Goal: Transaction & Acquisition: Purchase product/service

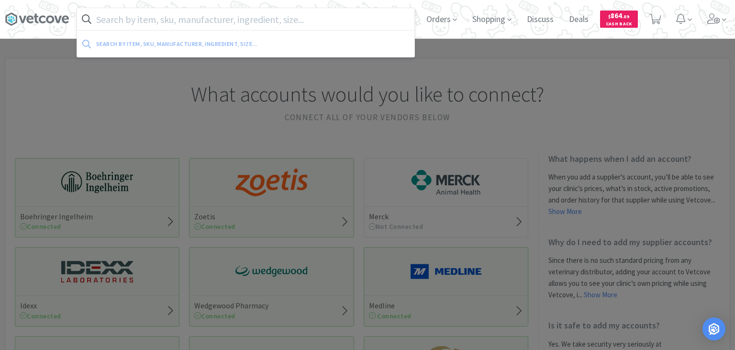
click at [314, 16] on input "text" at bounding box center [245, 19] width 337 height 22
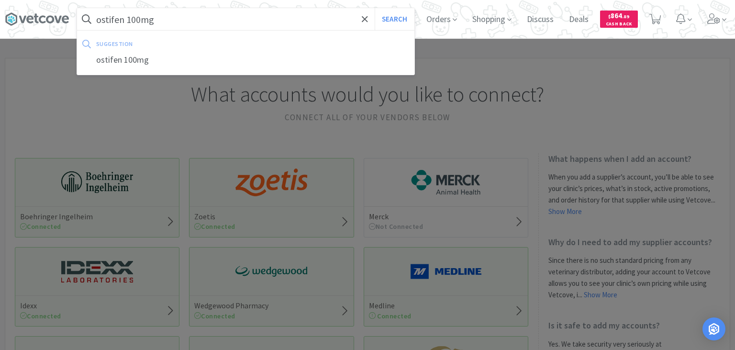
type input "ostifen 100mg"
click at [375, 8] on button "Search" at bounding box center [395, 19] width 40 height 22
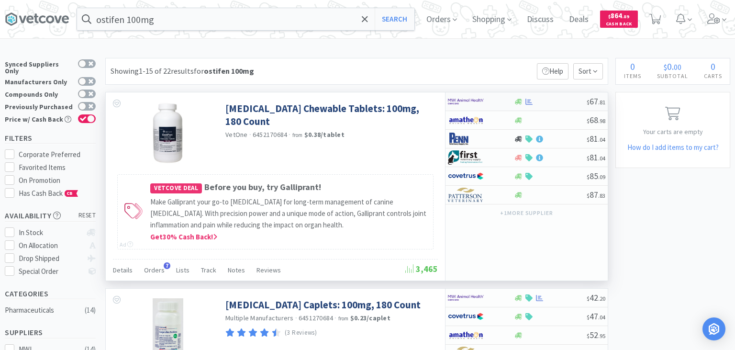
click at [568, 102] on div at bounding box center [549, 101] width 73 height 7
select select "1"
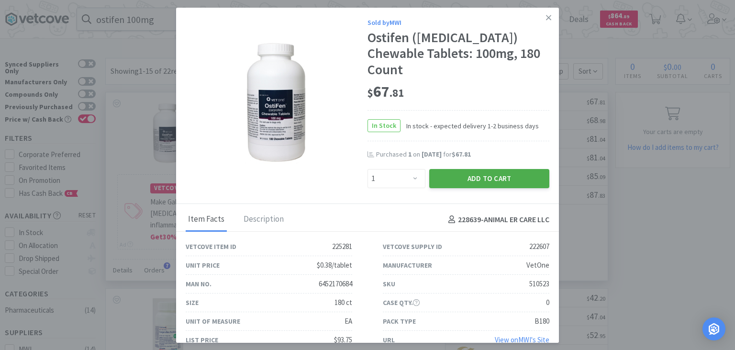
click at [499, 169] on button "Add to Cart" at bounding box center [489, 178] width 120 height 19
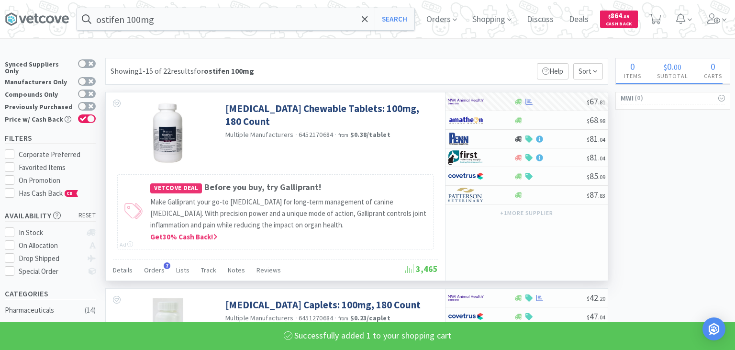
select select "1"
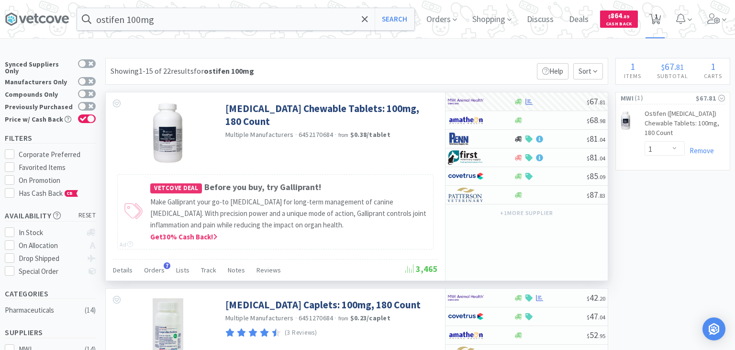
click at [659, 22] on icon at bounding box center [655, 19] width 12 height 11
select select "1"
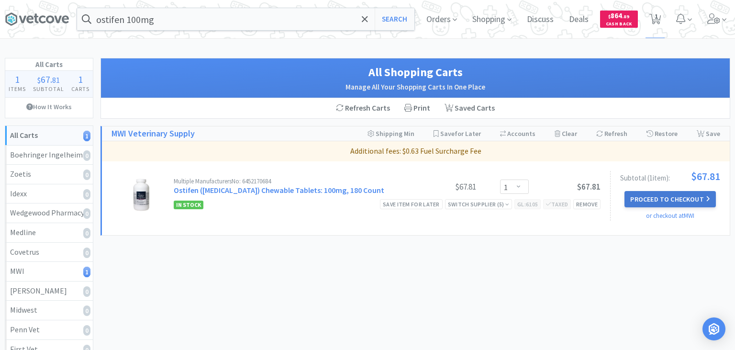
click at [672, 197] on button "Proceed to Checkout" at bounding box center [669, 199] width 91 height 16
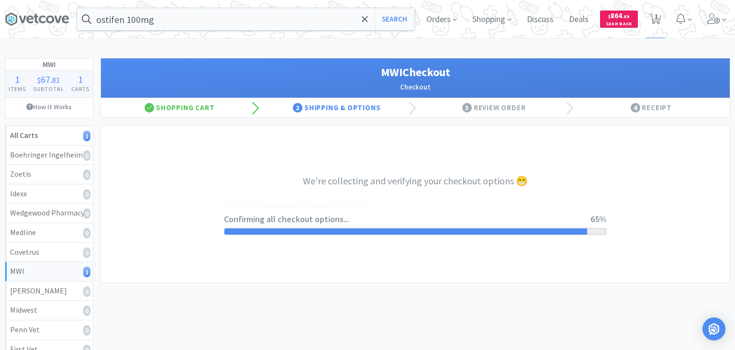
select select "STD_"
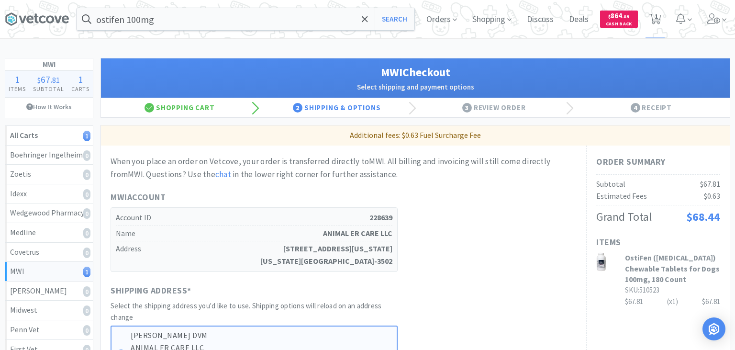
scroll to position [253, 0]
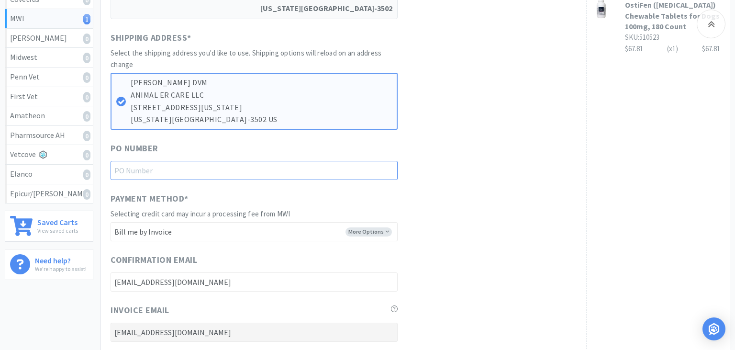
click at [175, 169] on input "text" at bounding box center [254, 170] width 287 height 19
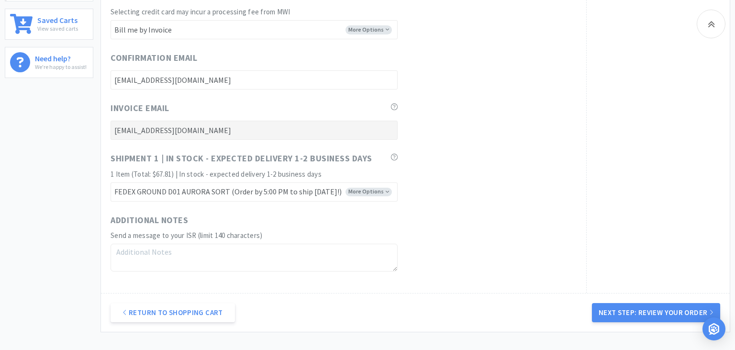
scroll to position [534, 0]
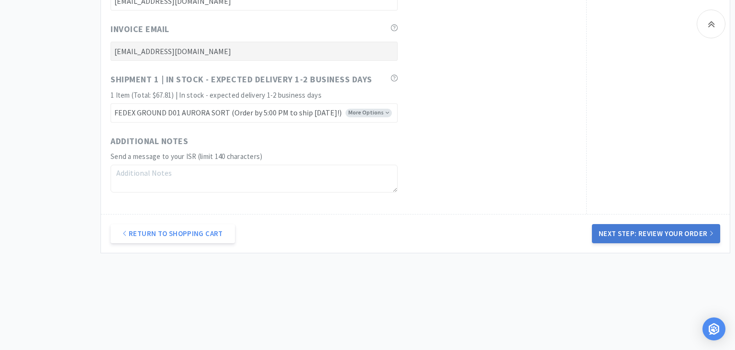
type input "For [PERSON_NAME]"
click at [642, 239] on button "Next Step: Review Your Order" at bounding box center [656, 233] width 128 height 19
